Goal: Information Seeking & Learning: Learn about a topic

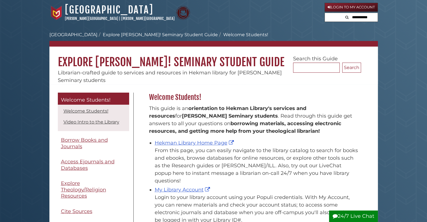
scroll to position [83, 215]
click at [340, 6] on link "Login to My Account" at bounding box center [351, 7] width 53 height 9
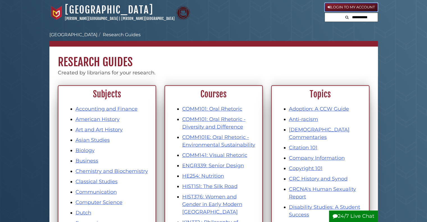
click at [365, 8] on link "Login to My Account" at bounding box center [351, 7] width 53 height 9
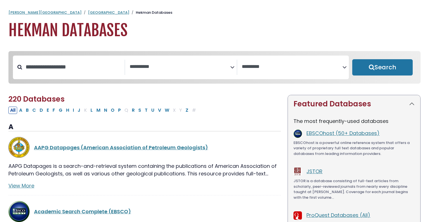
select select "Database Subject Filter"
select select "Database Vendors Filter"
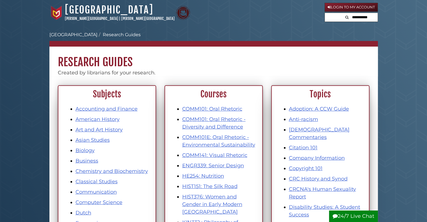
scroll to position [324, 0]
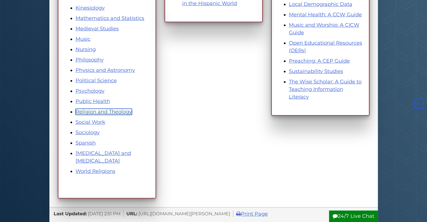
click at [116, 110] on link "Religion and Theology" at bounding box center [104, 112] width 56 height 6
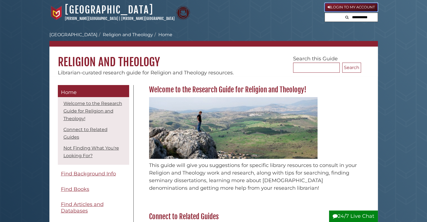
click at [336, 4] on link "Login to My Account" at bounding box center [351, 7] width 53 height 9
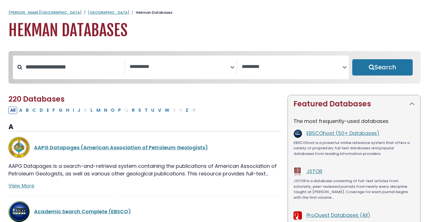
select select "Database Subject Filter"
select select "Database Vendors Filter"
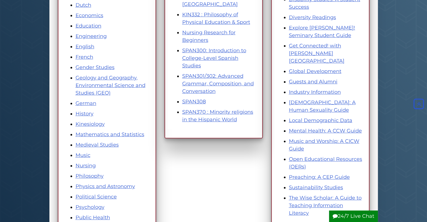
scroll to position [101, 0]
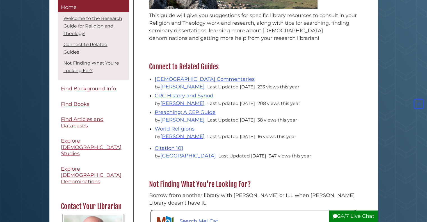
scroll to position [141, 0]
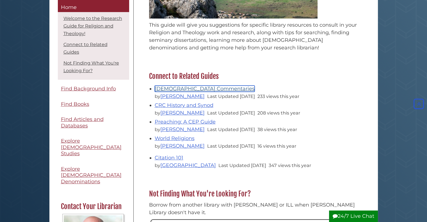
click at [164, 88] on link "[DEMOGRAPHIC_DATA] Commentaries" at bounding box center [205, 89] width 100 height 6
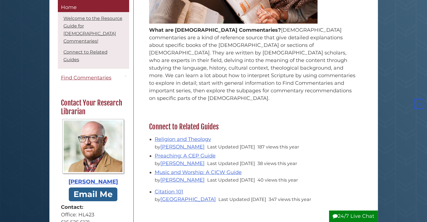
scroll to position [167, 0]
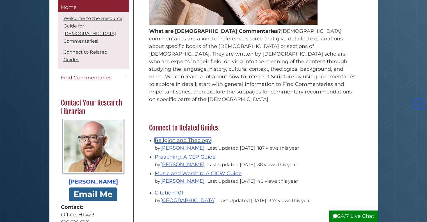
click at [181, 137] on link "Religion and Theology" at bounding box center [183, 140] width 56 height 6
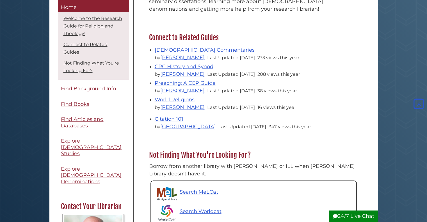
scroll to position [179, 0]
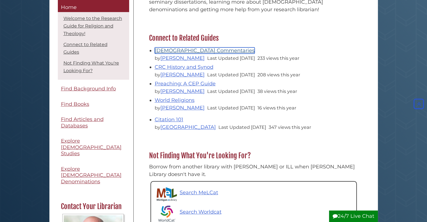
click at [191, 51] on link "[DEMOGRAPHIC_DATA] Commentaries" at bounding box center [205, 50] width 100 height 6
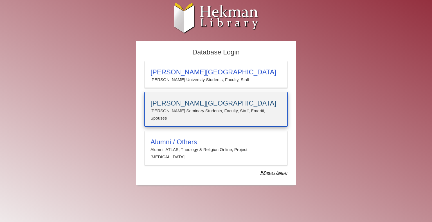
click at [177, 102] on h3 "[PERSON_NAME][GEOGRAPHIC_DATA]" at bounding box center [215, 103] width 131 height 8
